Goal: Information Seeking & Learning: Learn about a topic

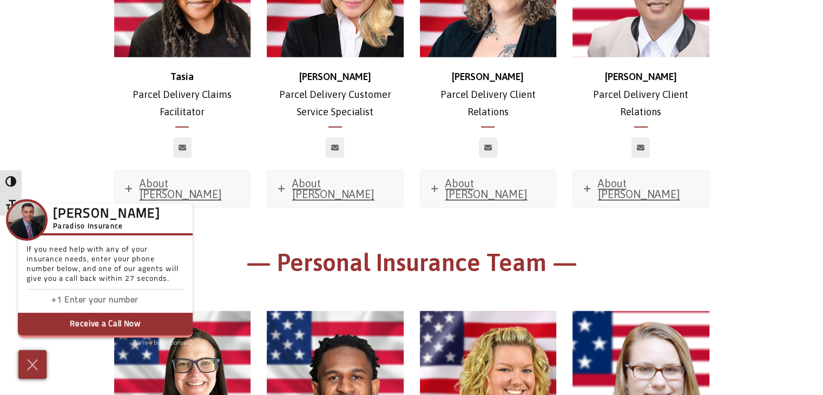
scroll to position [2775, 0]
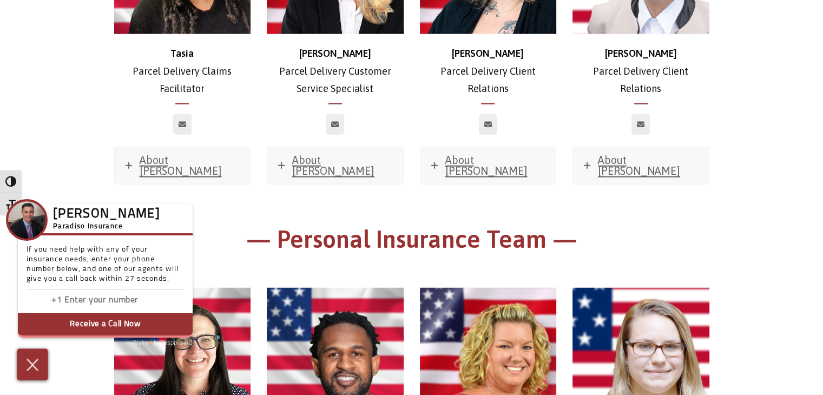
click at [30, 365] on img at bounding box center [33, 364] width 18 height 19
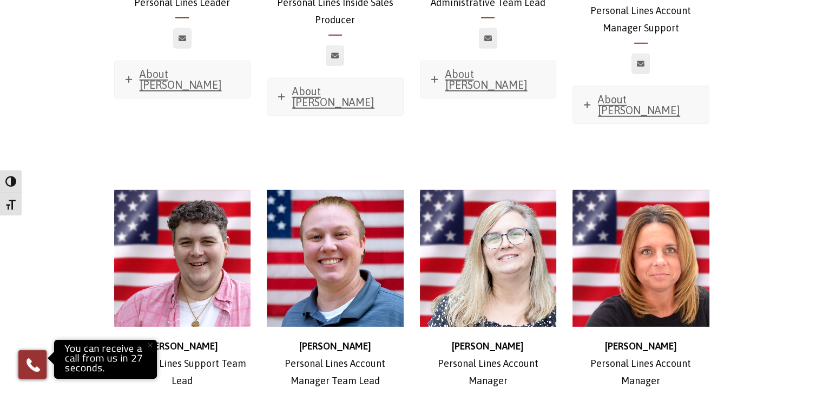
scroll to position [3242, 0]
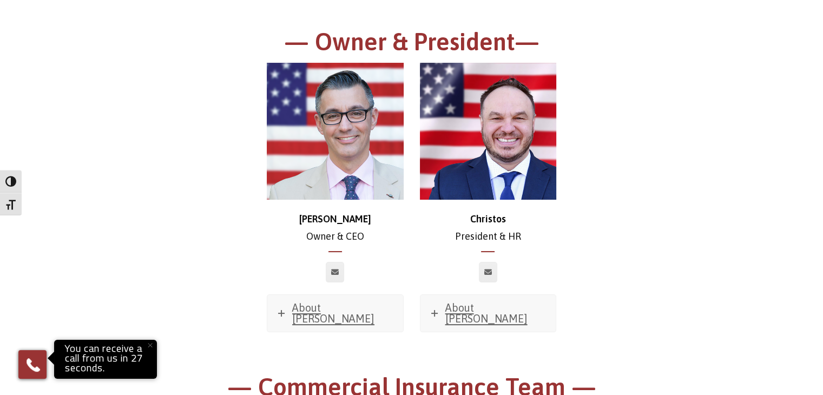
scroll to position [156, 0]
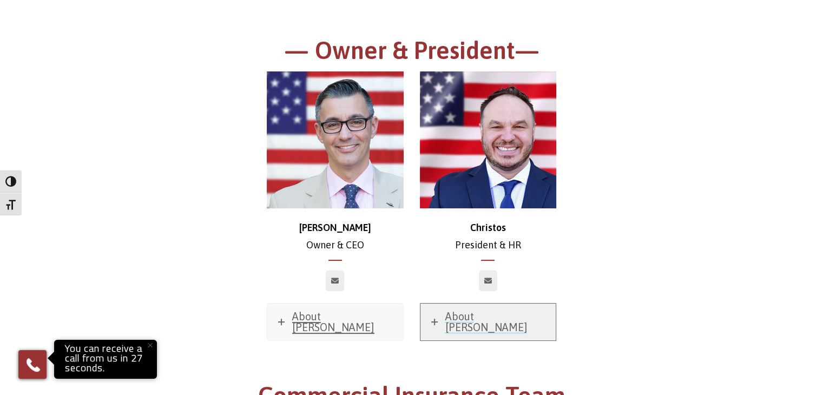
click at [483, 318] on span "About [PERSON_NAME]" at bounding box center [486, 321] width 82 height 23
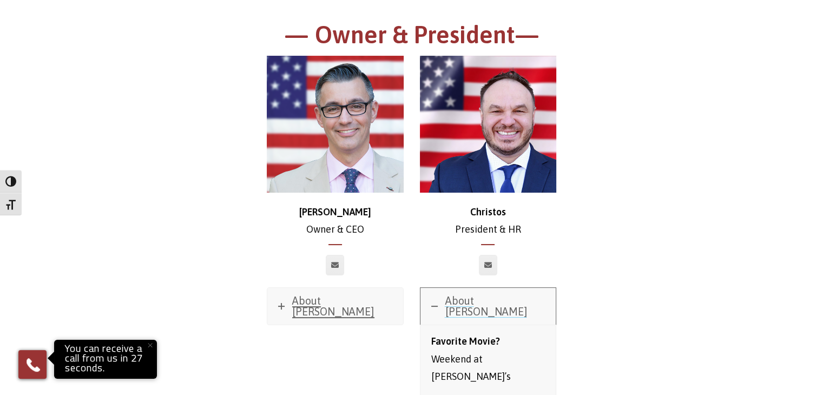
scroll to position [154, 0]
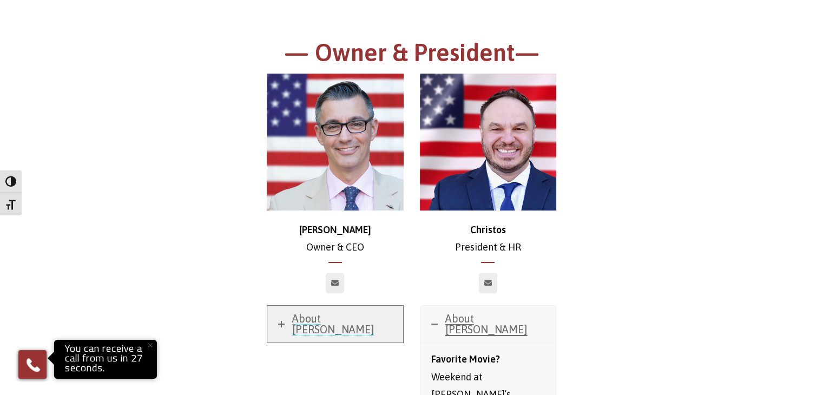
click at [309, 320] on span "About [PERSON_NAME]" at bounding box center [333, 323] width 82 height 23
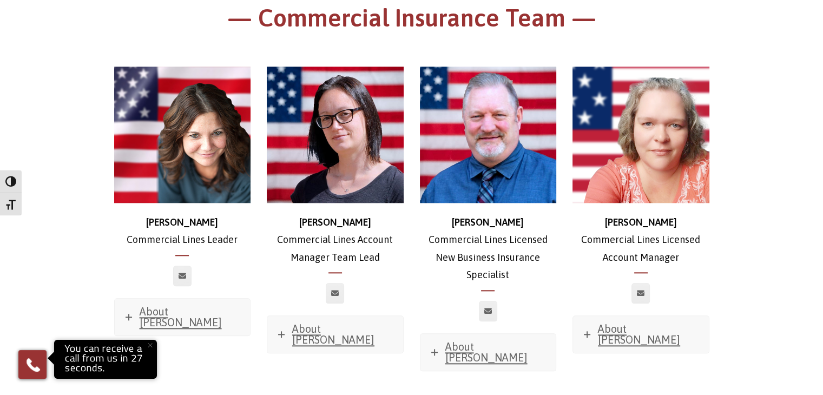
scroll to position [1130, 0]
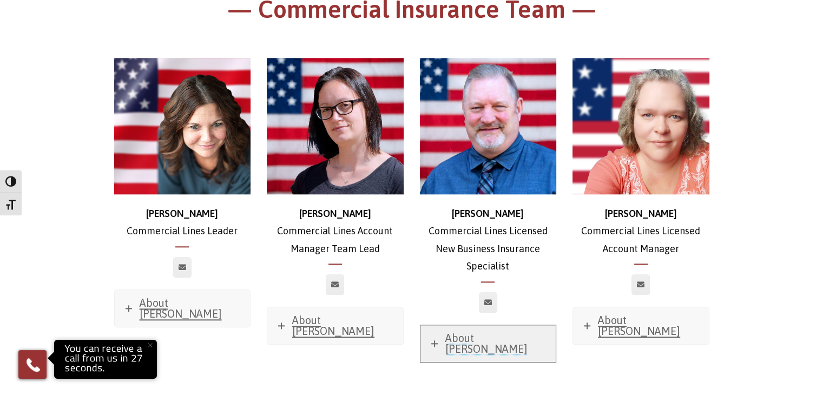
click at [469, 332] on link "About [PERSON_NAME]" at bounding box center [489, 343] width 136 height 37
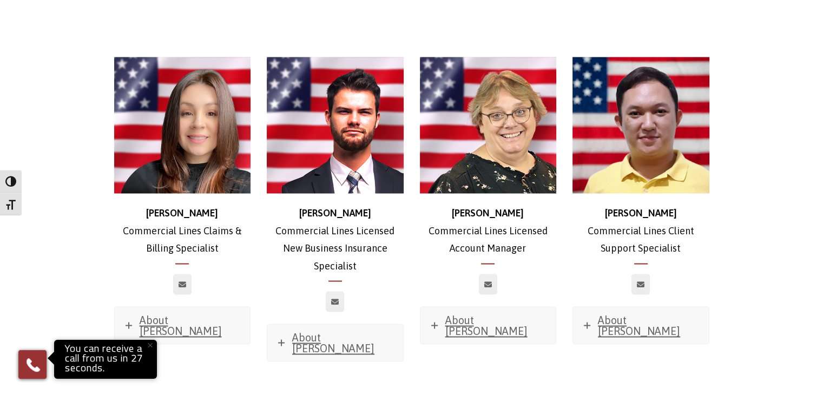
scroll to position [2021, 0]
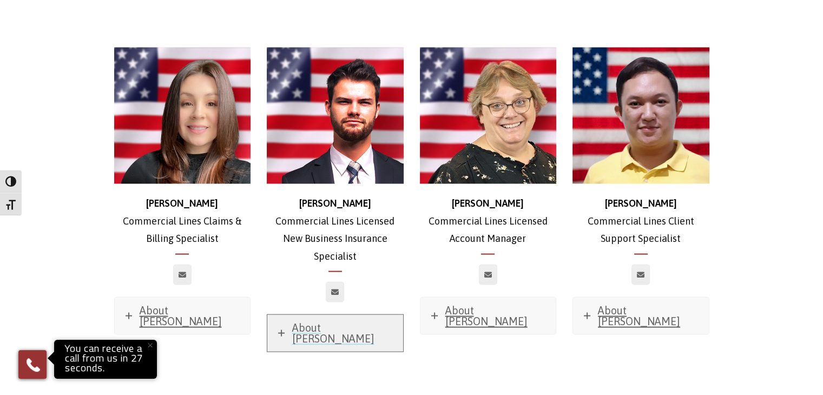
click at [318, 321] on span "About [PERSON_NAME]" at bounding box center [333, 332] width 82 height 23
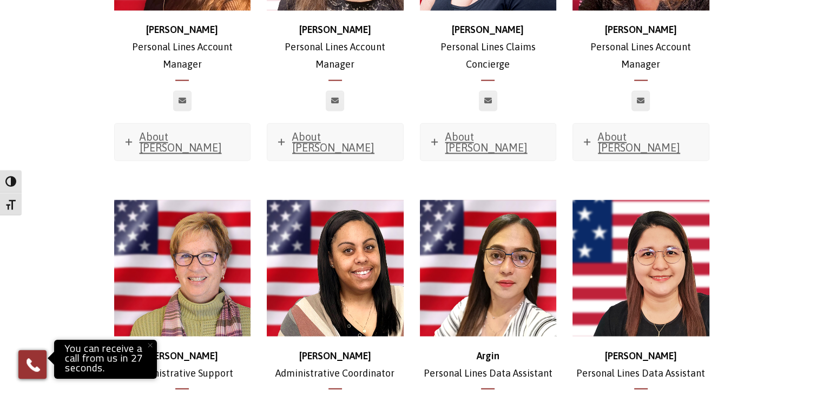
scroll to position [6047, 0]
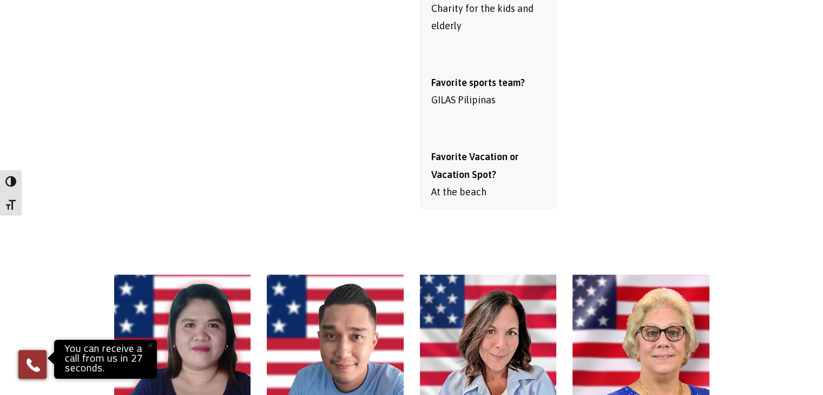
scroll to position [6807, 0]
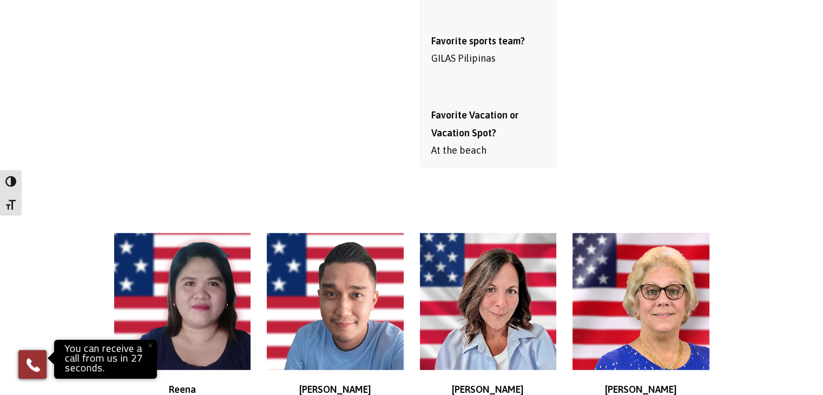
scroll to position [6883, 0]
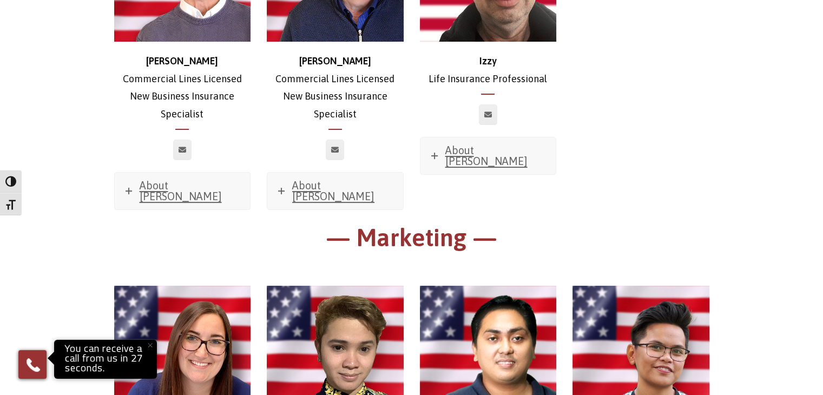
scroll to position [8527, 0]
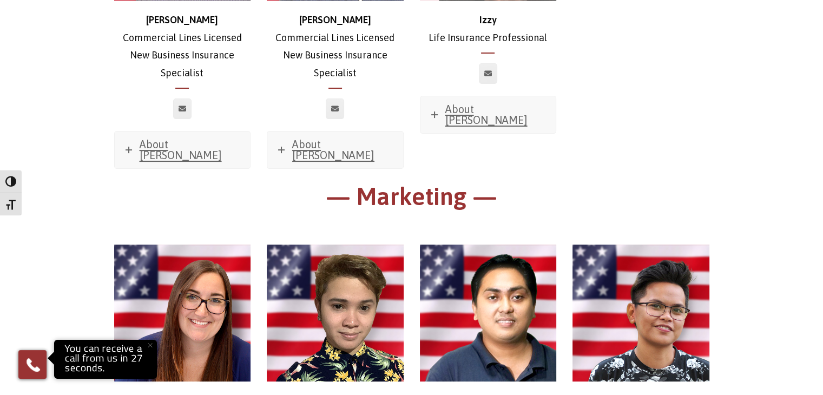
scroll to position [8477, 0]
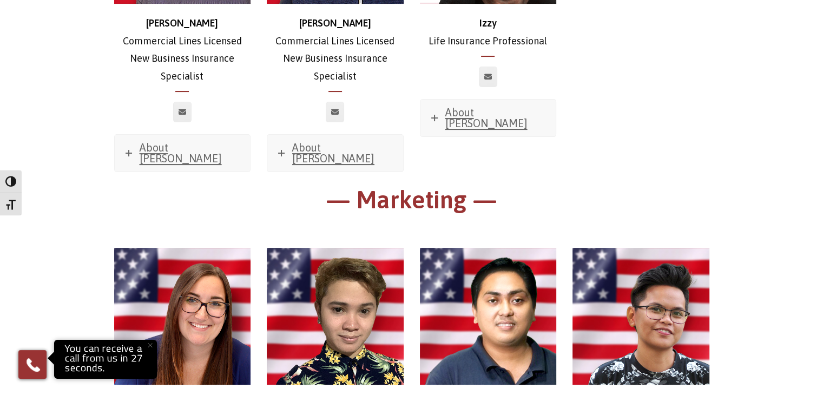
scroll to position [8474, 0]
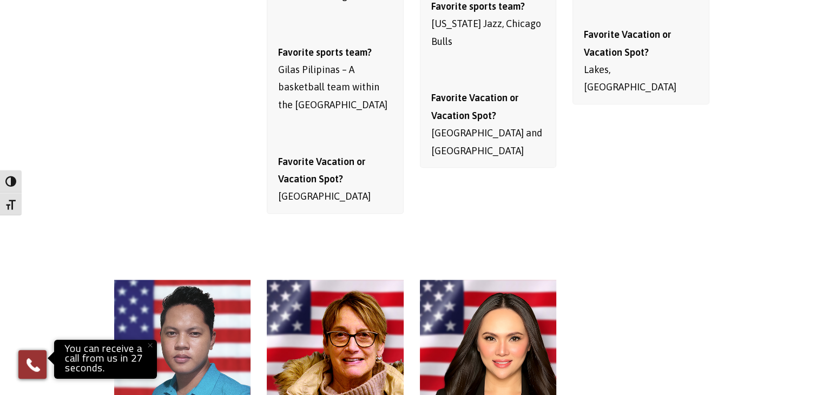
scroll to position [9446, 0]
